Goal: Navigation & Orientation: Understand site structure

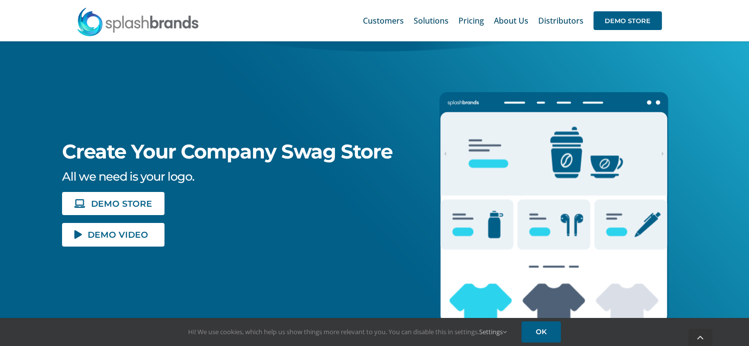
scroll to position [100, 0]
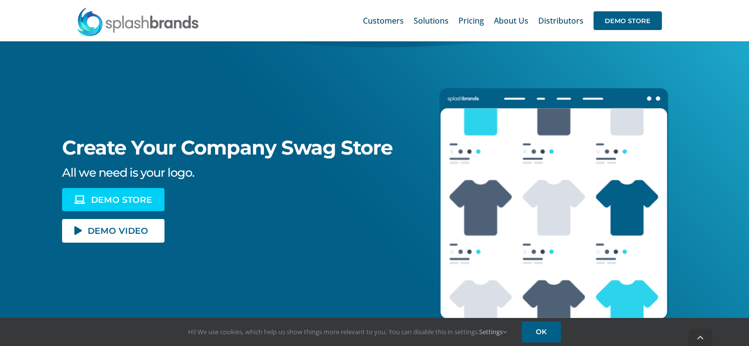
click at [114, 196] on span "DEMO STORE" at bounding box center [121, 200] width 61 height 8
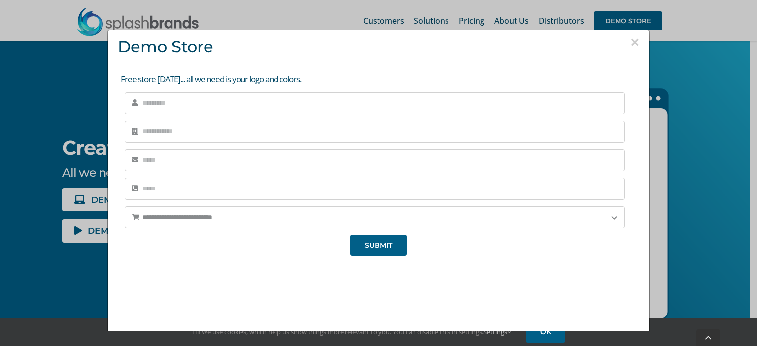
click at [630, 42] on button "×" at bounding box center [634, 42] width 9 height 15
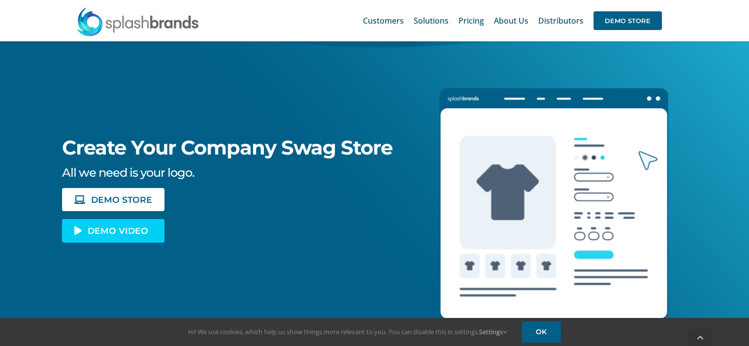
click at [98, 228] on span "DEMO VIDEO" at bounding box center [118, 231] width 61 height 8
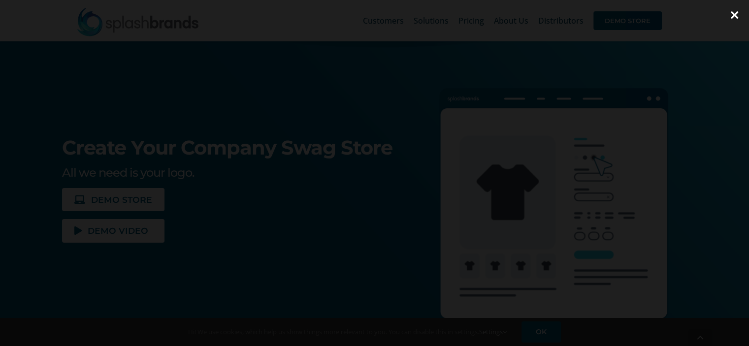
click at [69, 222] on div at bounding box center [374, 173] width 749 height 346
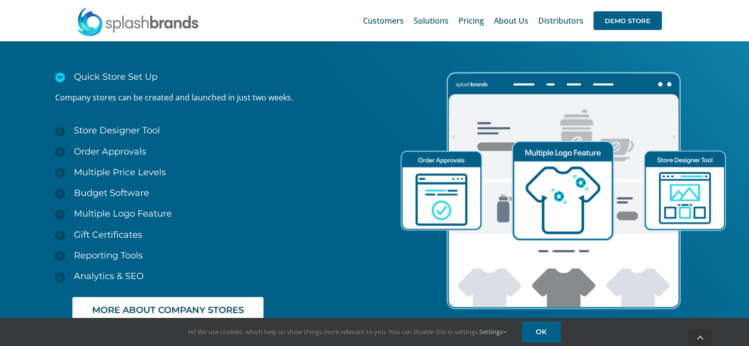
scroll to position [1462, 0]
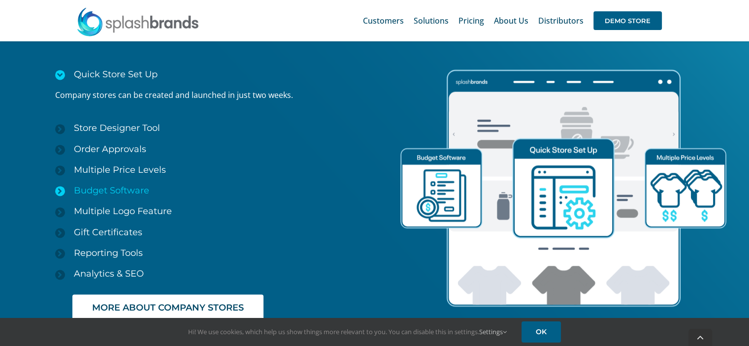
click at [130, 189] on span "Budget Software" at bounding box center [111, 190] width 75 height 11
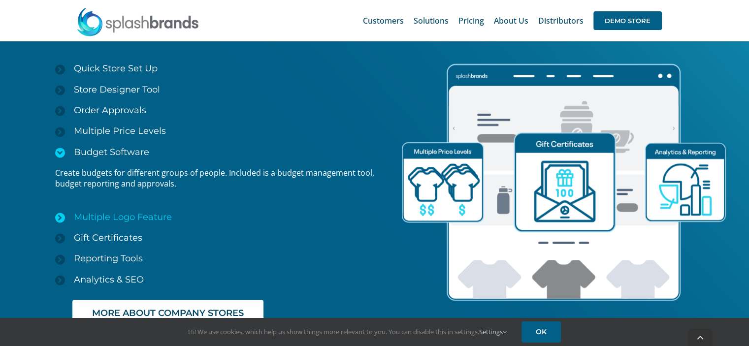
click at [157, 216] on span "Multiple Logo Feature" at bounding box center [123, 217] width 98 height 11
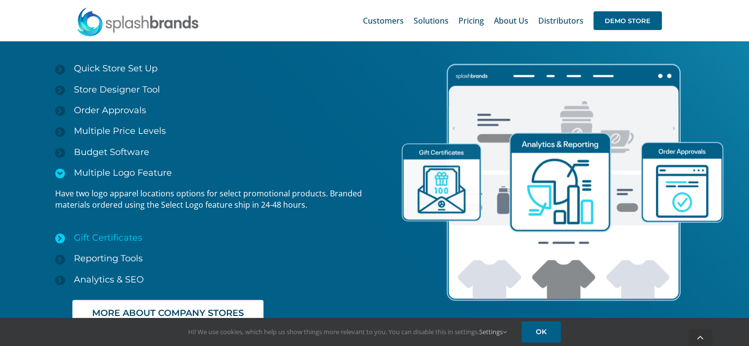
click at [128, 234] on span "Gift Certificates" at bounding box center [108, 238] width 68 height 11
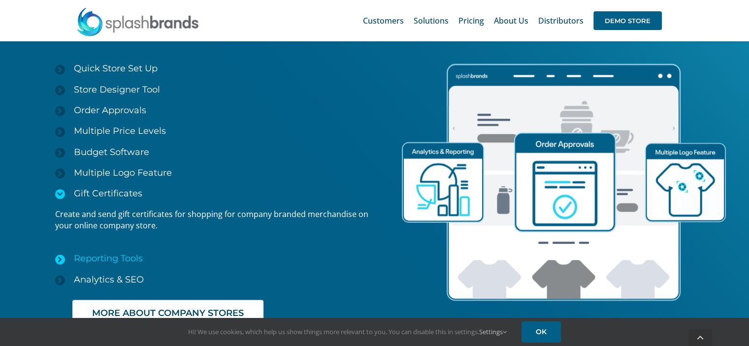
click at [127, 254] on span "Reporting Tools" at bounding box center [108, 258] width 69 height 11
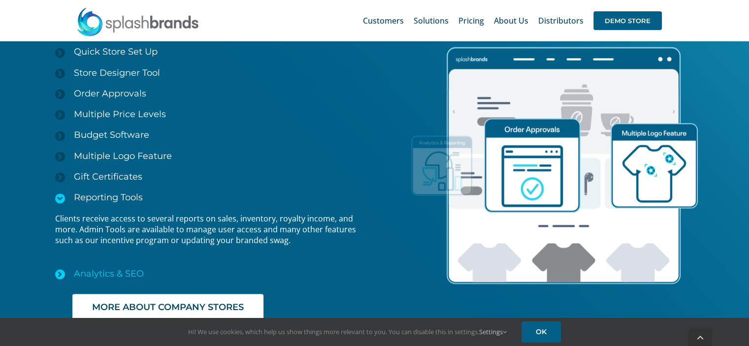
scroll to position [1473, 0]
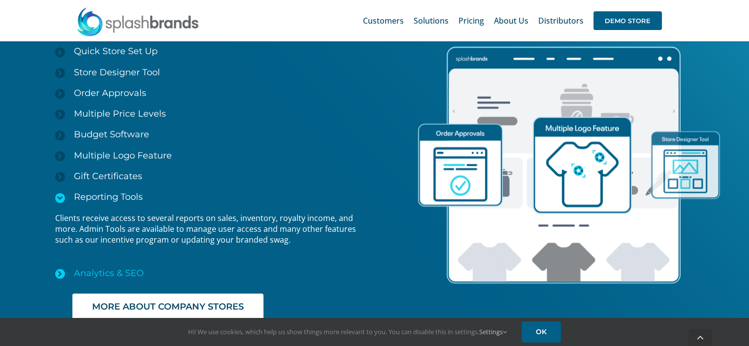
click at [130, 268] on span "Analytics & SEO" at bounding box center [109, 273] width 70 height 11
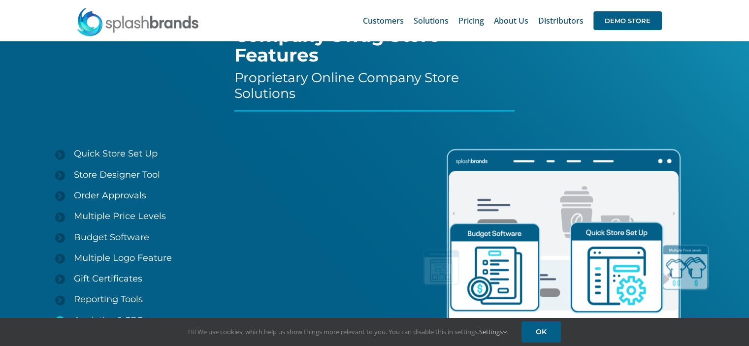
scroll to position [1374, 0]
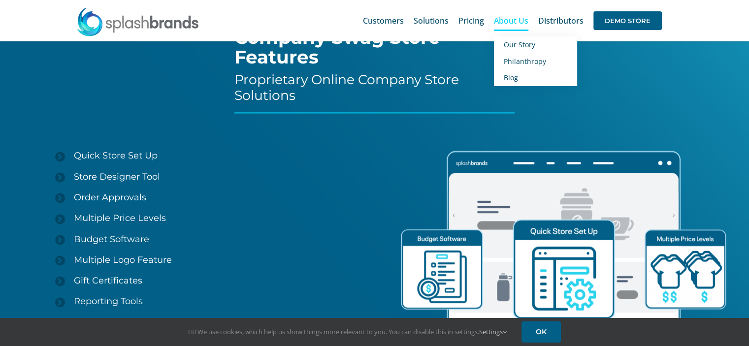
click at [516, 25] on span "About Us" at bounding box center [511, 21] width 34 height 8
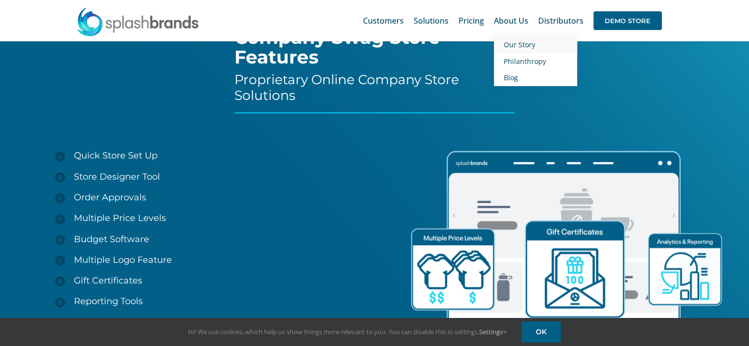
click at [519, 46] on span "Our Story" at bounding box center [520, 44] width 32 height 9
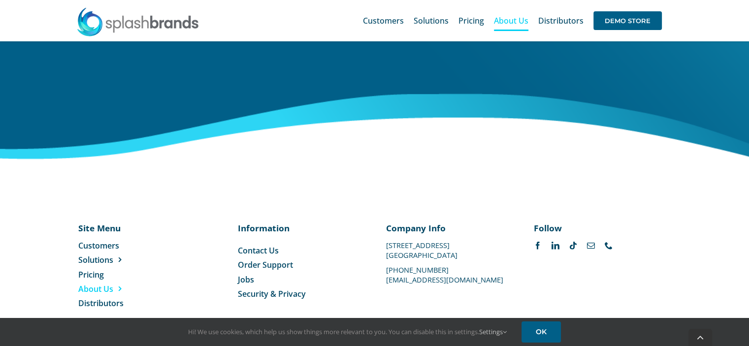
scroll to position [1630, 0]
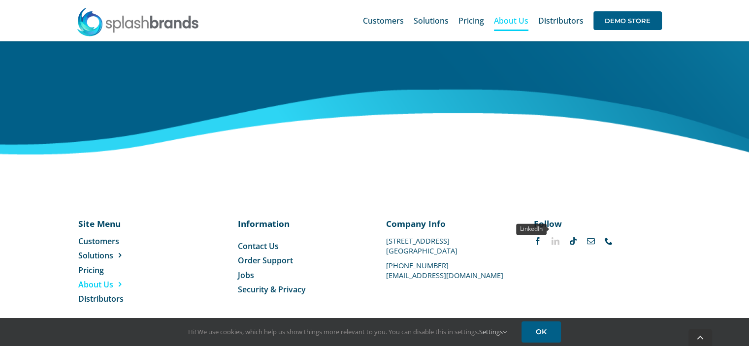
click at [556, 237] on link "linkedin" at bounding box center [556, 241] width 8 height 8
click at [536, 264] on div "Site Menu Toggle Navigation Customers Solutions Stores New Hire Kits Manufactur…" at bounding box center [374, 261] width 592 height 87
click at [100, 235] on span "Customers" at bounding box center [98, 240] width 41 height 11
